Goal: Find specific page/section: Find specific page/section

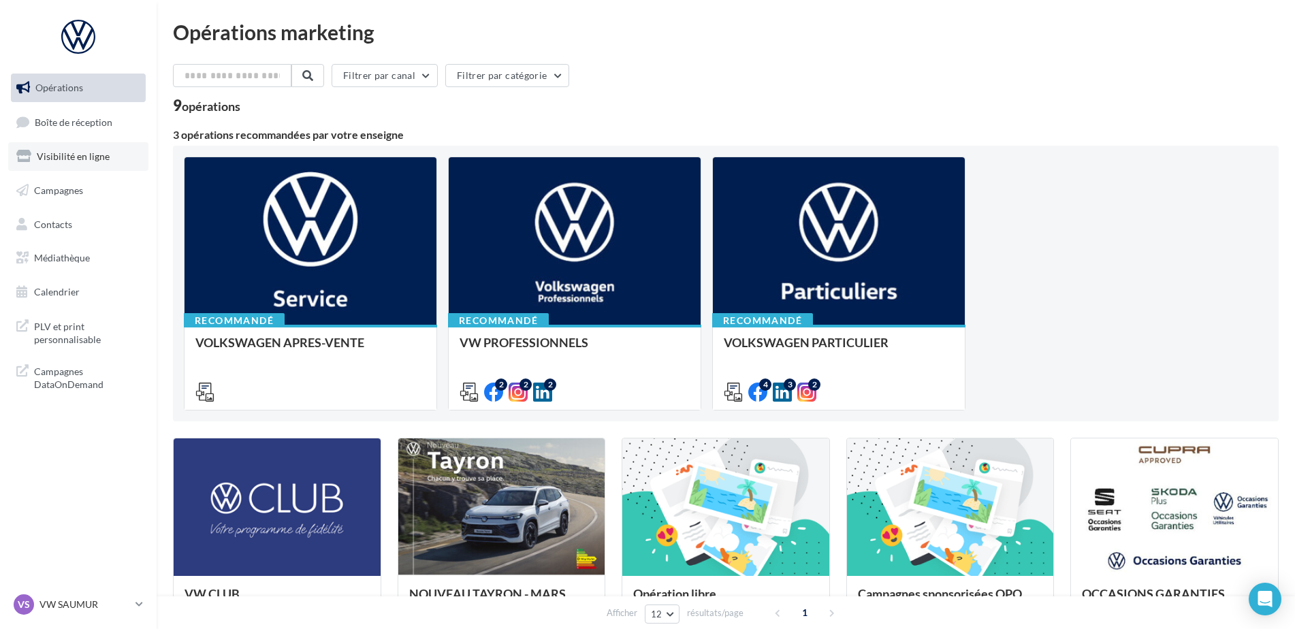
click at [123, 157] on link "Visibilité en ligne" at bounding box center [78, 156] width 140 height 29
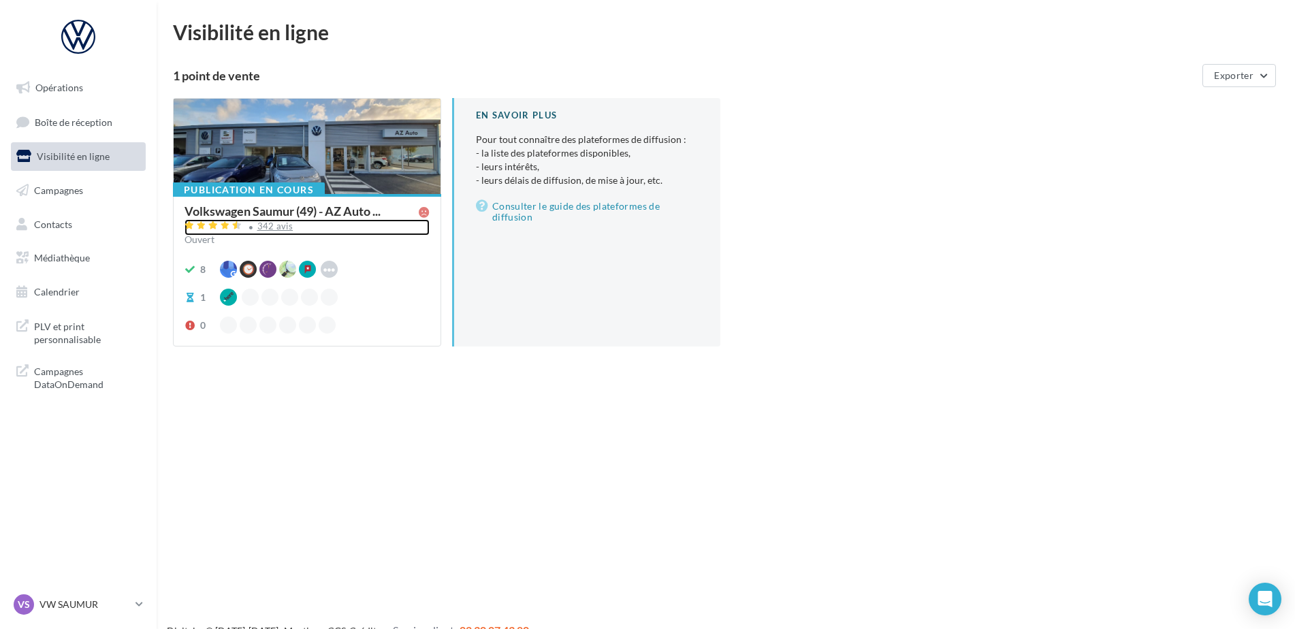
click at [265, 224] on div "342 avis" at bounding box center [275, 226] width 36 height 9
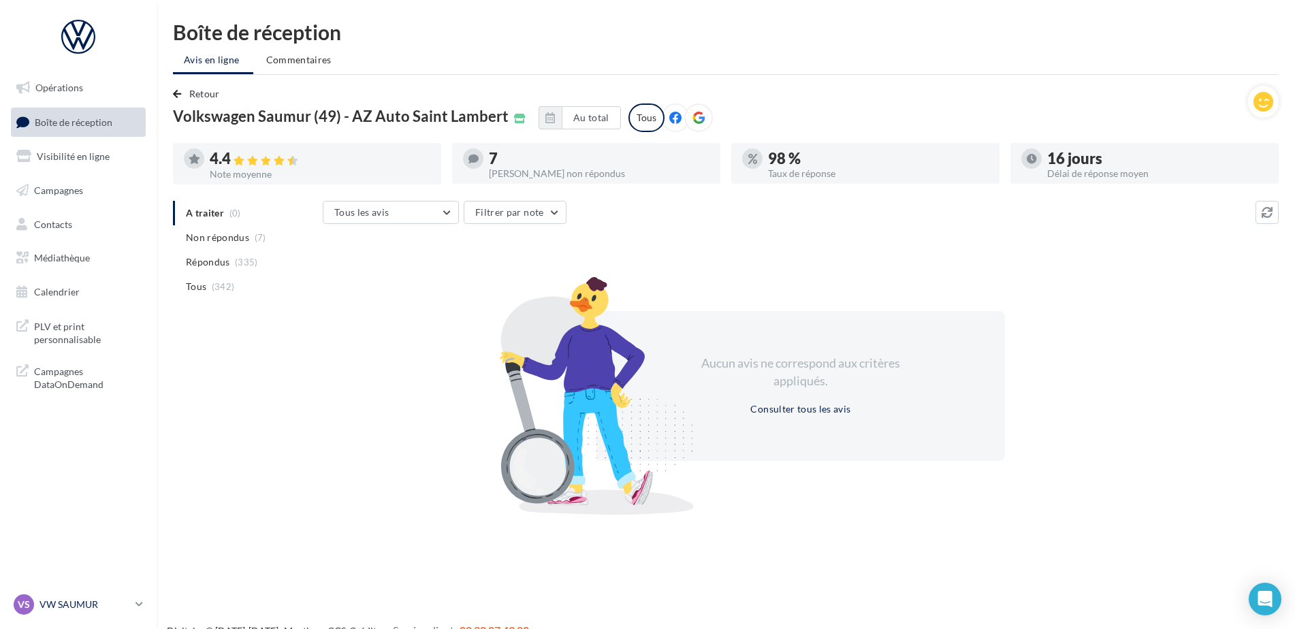
click at [76, 611] on p "VW SAUMUR" at bounding box center [84, 605] width 91 height 14
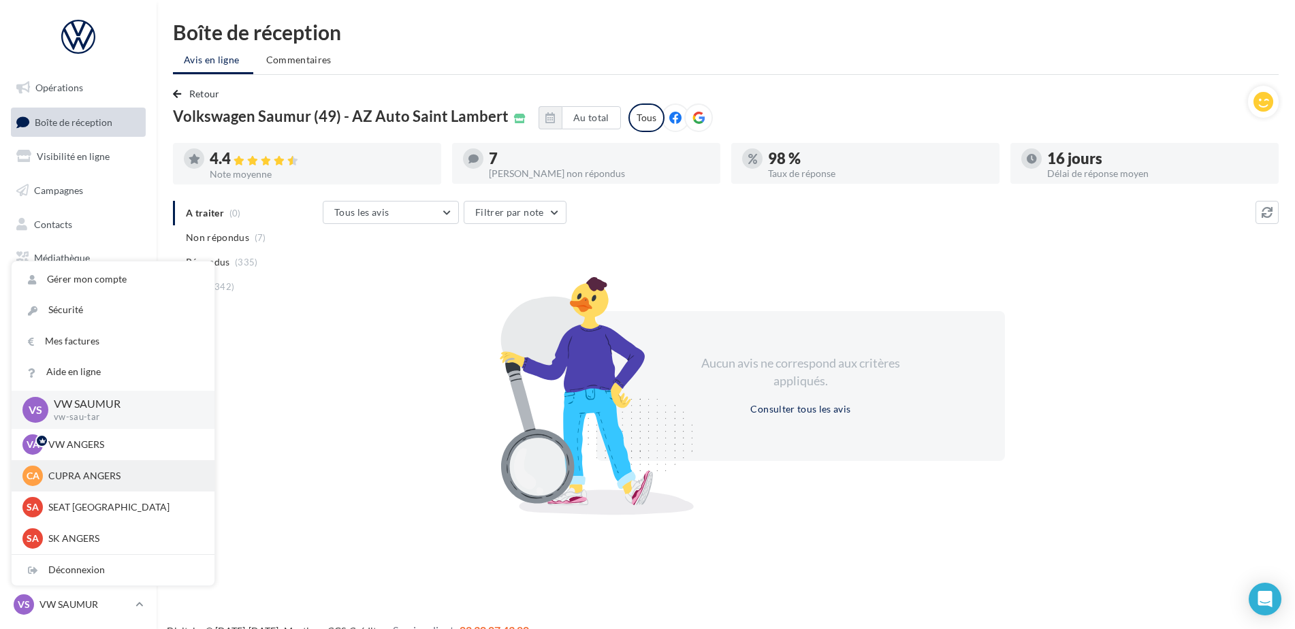
scroll to position [68, 0]
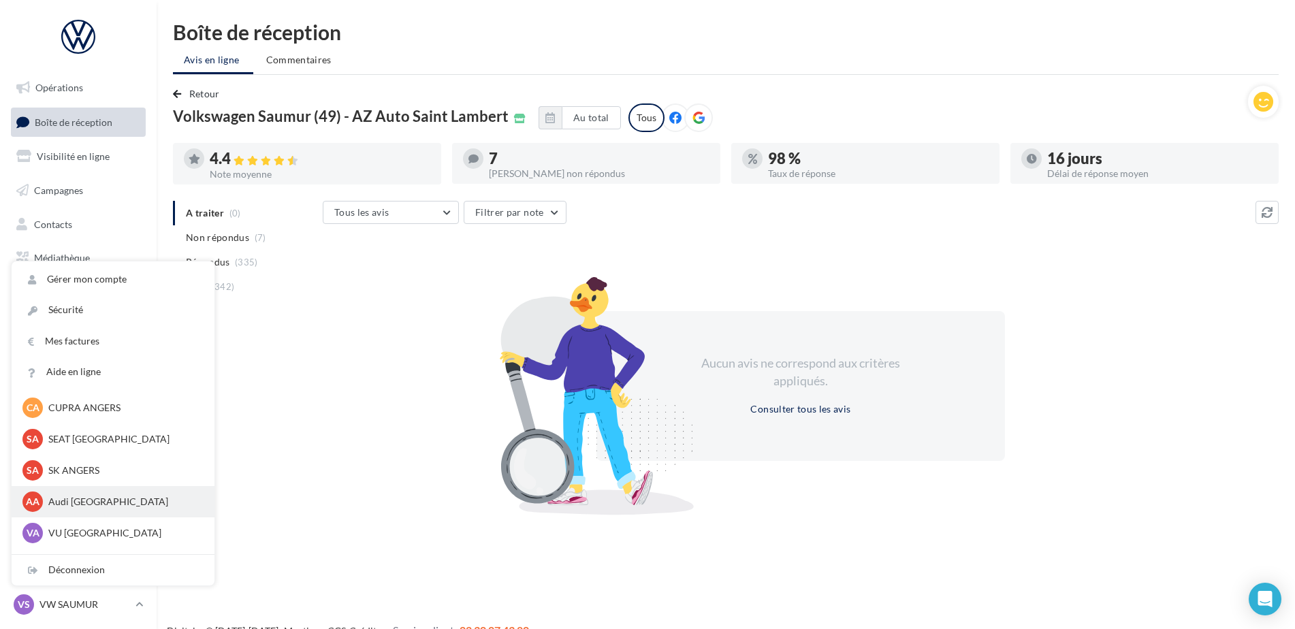
click at [86, 504] on p "Audi [GEOGRAPHIC_DATA]" at bounding box center [123, 502] width 150 height 14
